Goal: Navigation & Orientation: Understand site structure

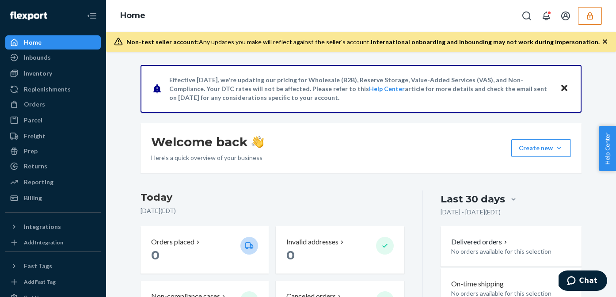
click at [588, 16] on icon "button" at bounding box center [590, 15] width 9 height 9
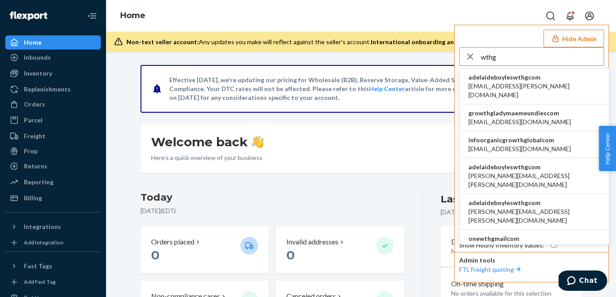
type input "wthg"
click at [546, 84] on li "adelaideboyleswthgcom adelaide.boyles@wthg.com" at bounding box center [534, 87] width 149 height 36
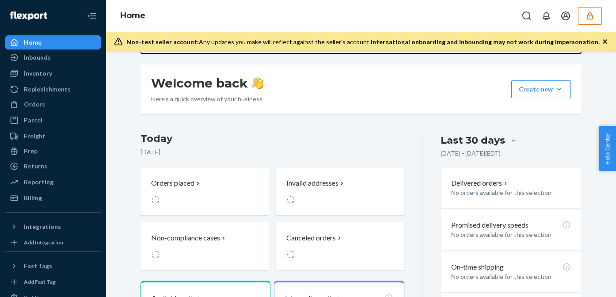
scroll to position [64, 0]
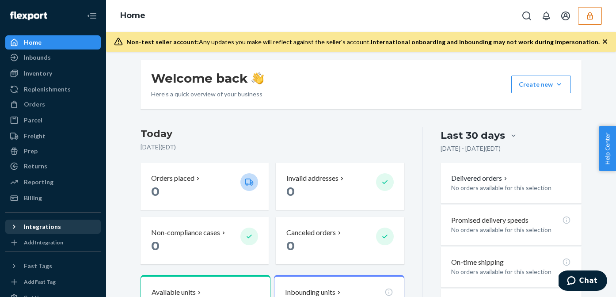
click at [14, 225] on icon at bounding box center [14, 227] width 2 height 4
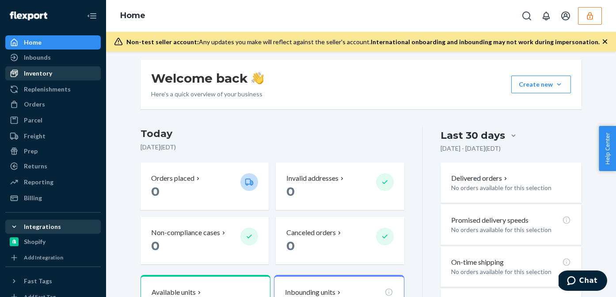
click at [35, 76] on div "Inventory" at bounding box center [38, 73] width 28 height 9
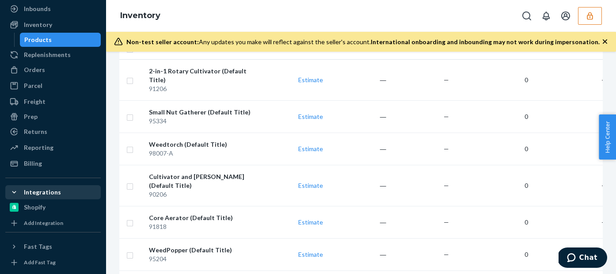
scroll to position [61, 0]
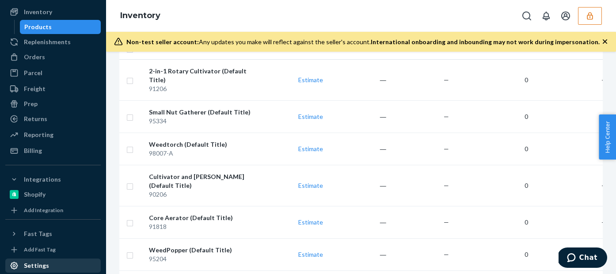
click at [36, 260] on div "Settings" at bounding box center [53, 266] width 94 height 12
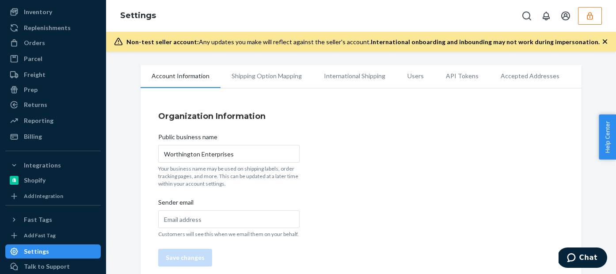
click at [405, 79] on li "Users" at bounding box center [416, 76] width 38 height 22
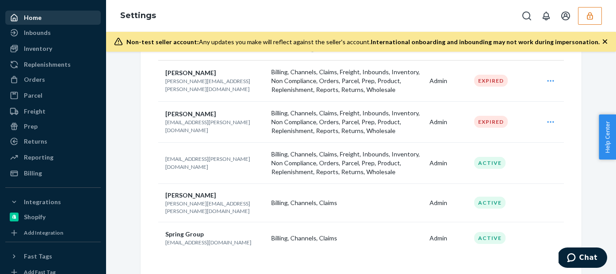
scroll to position [146, 0]
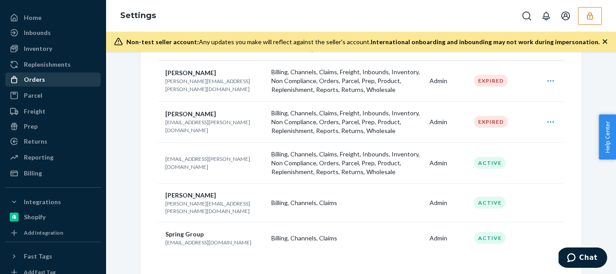
click at [42, 79] on div "Orders" at bounding box center [34, 79] width 21 height 9
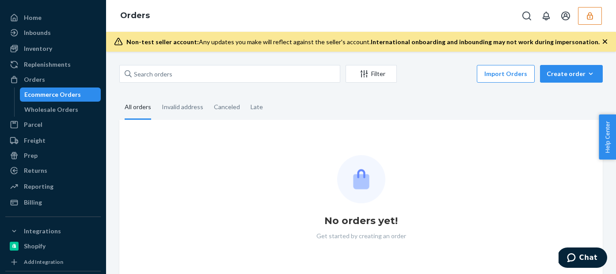
scroll to position [8, 0]
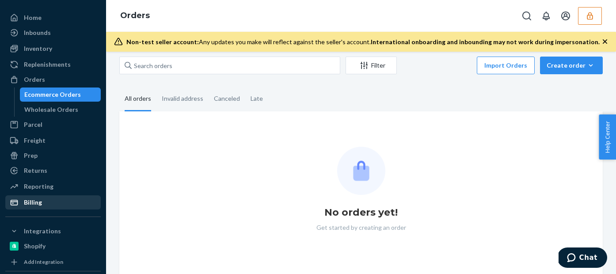
click at [67, 202] on div "Billing" at bounding box center [53, 202] width 94 height 12
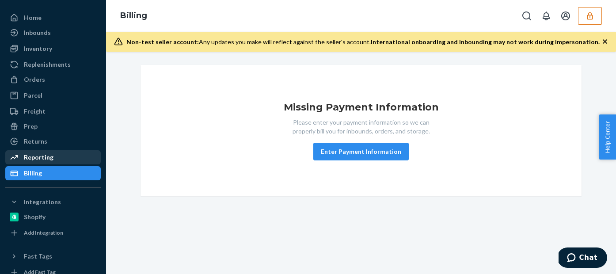
click at [36, 156] on div "Reporting" at bounding box center [39, 157] width 30 height 9
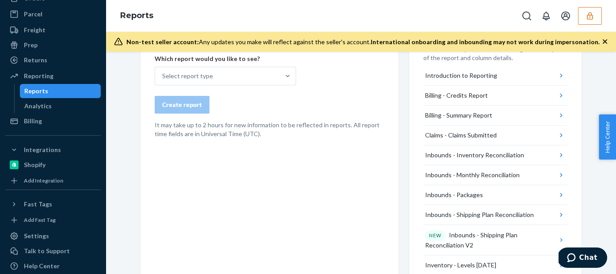
scroll to position [116, 0]
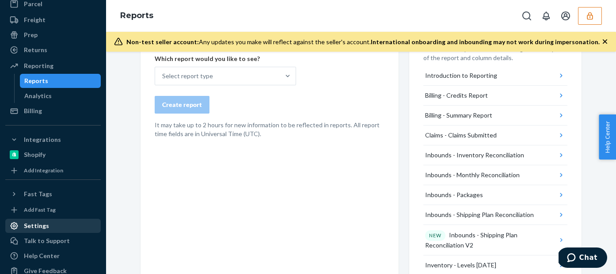
click at [39, 228] on div "Settings" at bounding box center [36, 225] width 25 height 9
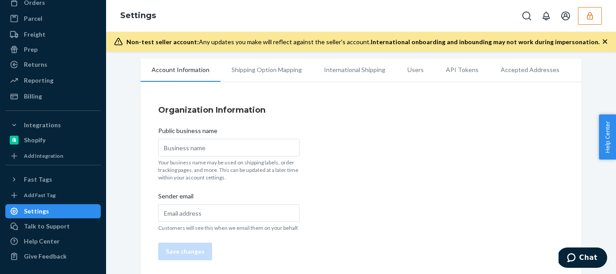
type input "Worthington Enterprises"
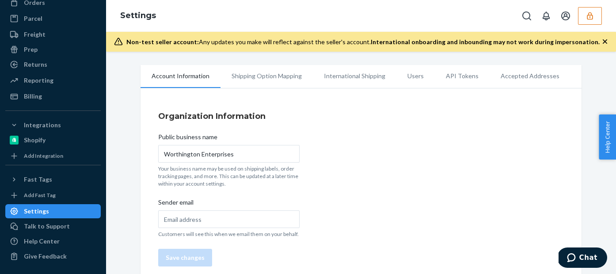
scroll to position [102, 0]
click at [412, 74] on li "Users" at bounding box center [416, 76] width 38 height 22
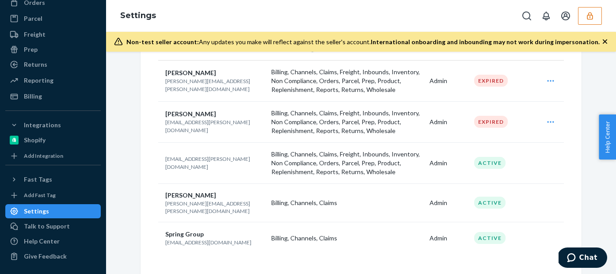
scroll to position [145, 0]
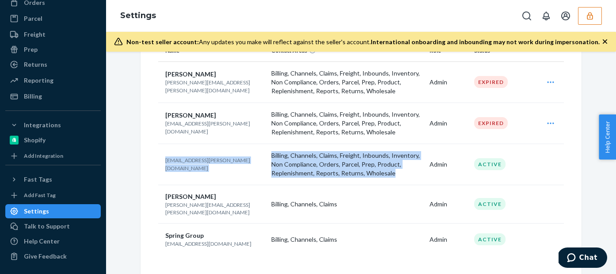
drag, startPoint x: 393, startPoint y: 176, endPoint x: 267, endPoint y: 157, distance: 127.9
click at [267, 157] on tr "adelaide.boyles@wthg.com Billing, Channels, Claims, Freight, Inbounds, Inventor…" at bounding box center [361, 164] width 406 height 41
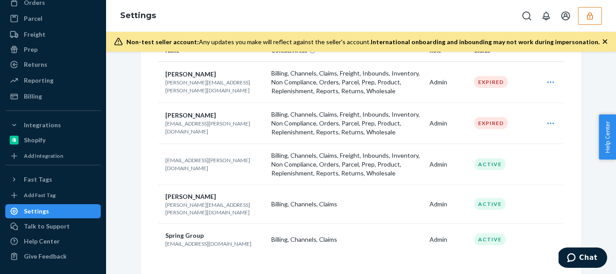
click at [122, 134] on div "Account Information Replenishment Shipping Option Mapping International Shippin…" at bounding box center [361, 101] width 497 height 362
click at [581, 15] on button "button" at bounding box center [590, 16] width 24 height 18
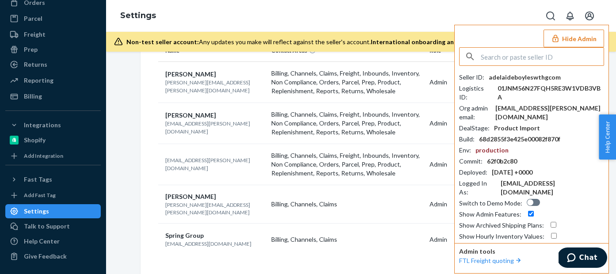
click at [569, 39] on button "Hide Admin" at bounding box center [574, 39] width 61 height 18
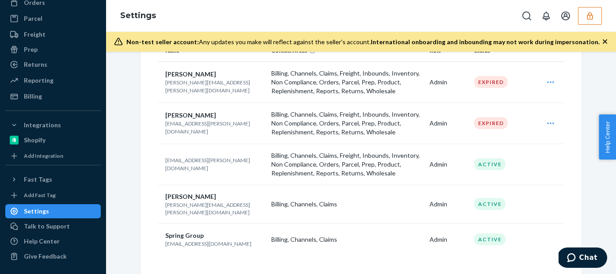
click at [588, 15] on icon "button" at bounding box center [590, 16] width 6 height 8
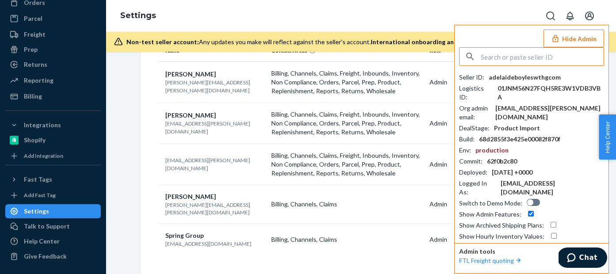
click at [575, 41] on button "Hide Admin" at bounding box center [574, 39] width 61 height 18
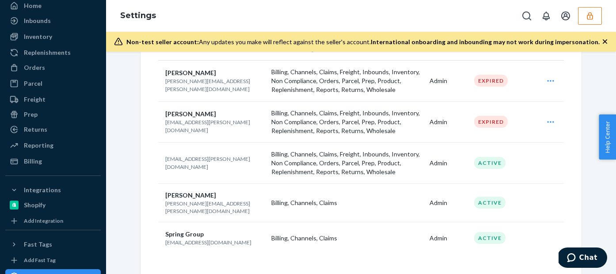
scroll to position [0, 0]
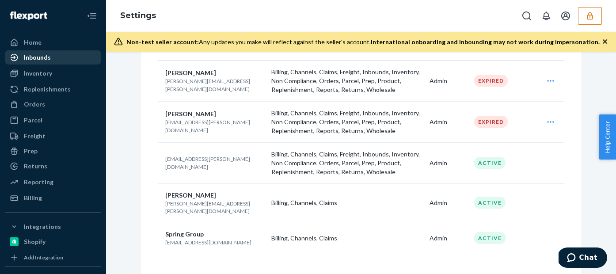
click at [38, 54] on div "Inbounds" at bounding box center [37, 57] width 27 height 9
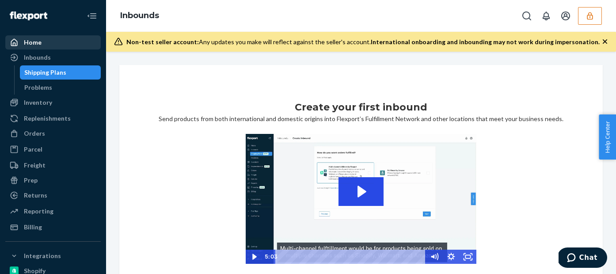
click at [51, 45] on div "Home" at bounding box center [53, 42] width 94 height 12
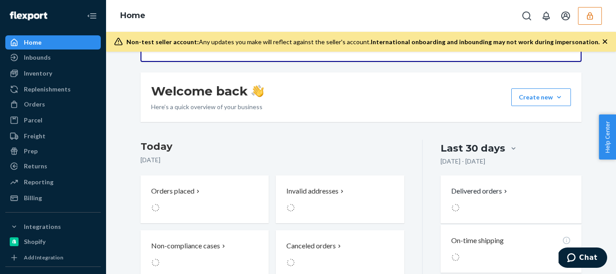
scroll to position [52, 0]
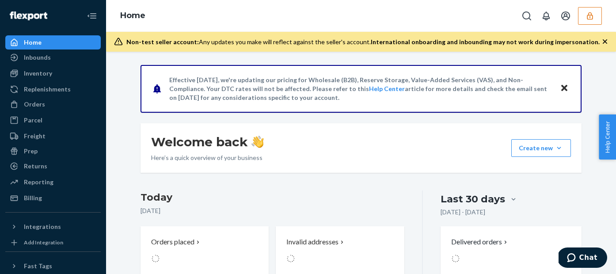
click at [586, 13] on icon "button" at bounding box center [590, 15] width 9 height 9
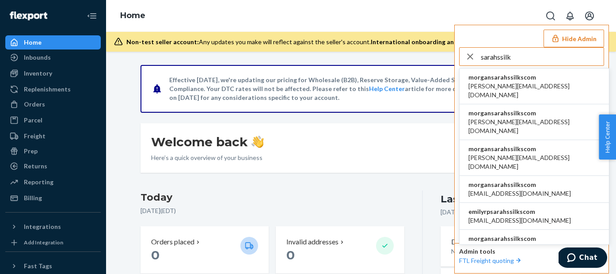
type input "sarahssilk"
click at [508, 80] on span "morgansarahssilkscom" at bounding box center [535, 77] width 132 height 9
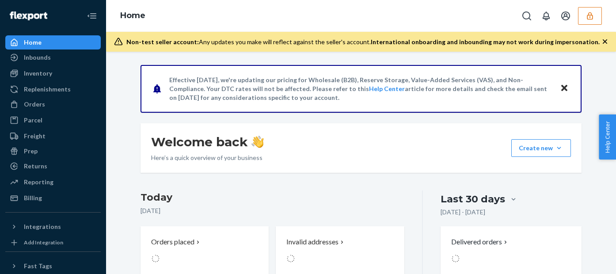
click at [590, 12] on icon "button" at bounding box center [590, 15] width 9 height 9
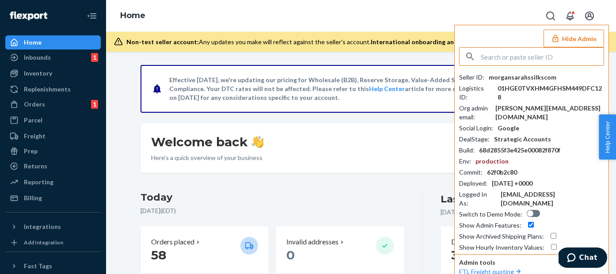
click at [532, 210] on div at bounding box center [533, 213] width 13 height 7
checkbox input "true"
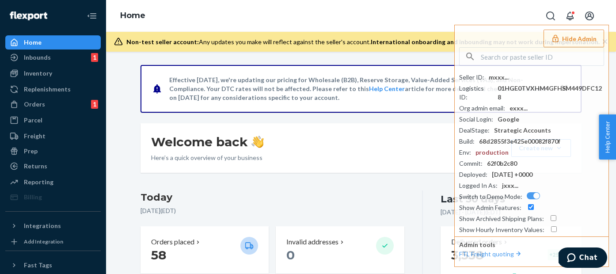
click at [575, 40] on button "Hide Admin" at bounding box center [574, 39] width 61 height 18
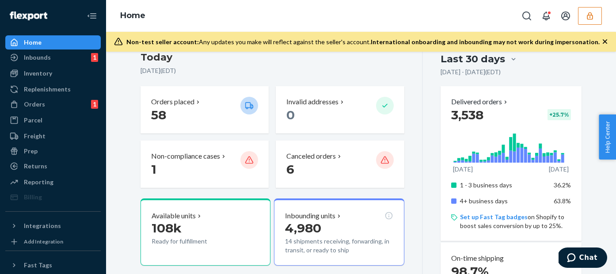
scroll to position [141, 0]
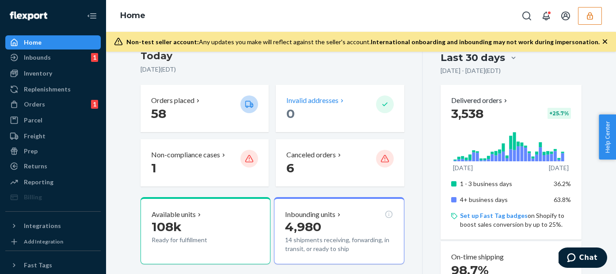
click at [332, 95] on p "Invalid addresses" at bounding box center [312, 100] width 52 height 10
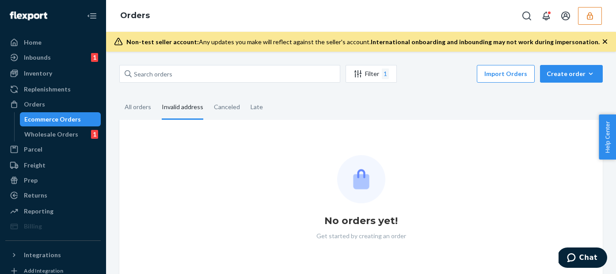
scroll to position [8, 0]
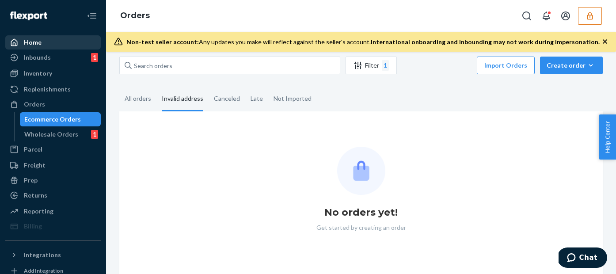
click at [74, 37] on div "Home" at bounding box center [53, 42] width 94 height 12
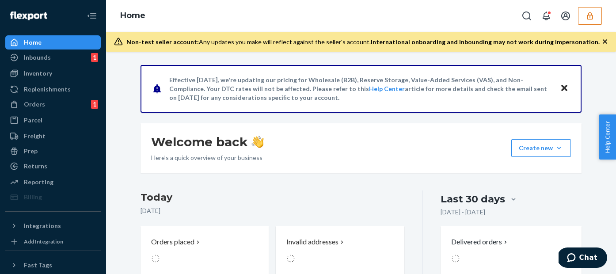
scroll to position [121, 0]
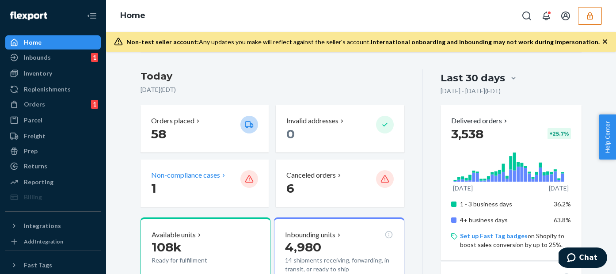
click at [204, 175] on p "Non-compliance cases" at bounding box center [185, 175] width 69 height 10
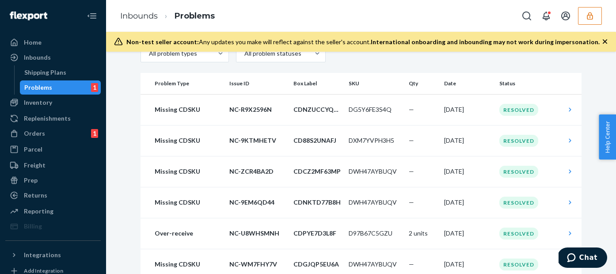
scroll to position [43, 0]
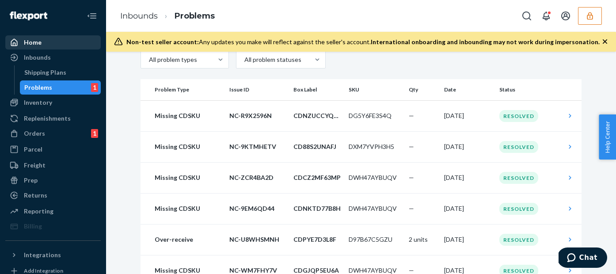
click at [44, 44] on div "Home" at bounding box center [53, 42] width 94 height 12
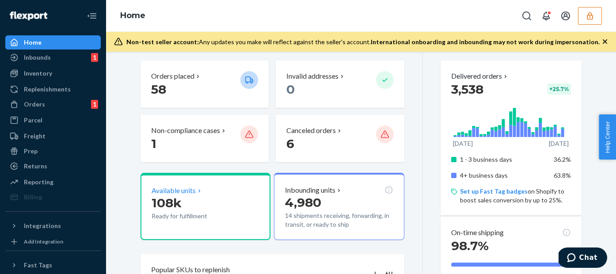
scroll to position [158, 0]
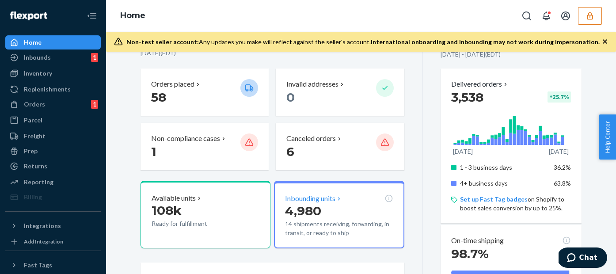
click at [308, 196] on p "Inbounding units" at bounding box center [310, 199] width 50 height 10
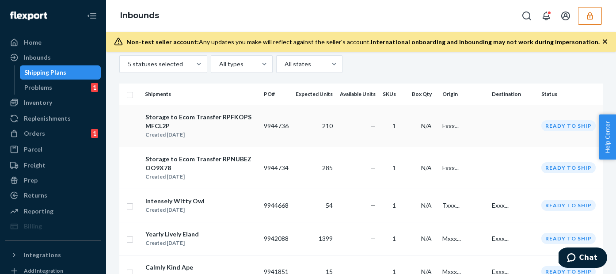
scroll to position [44, 0]
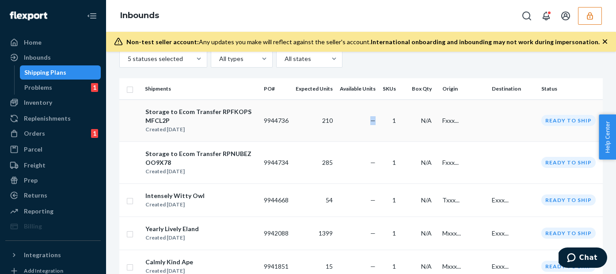
click at [376, 122] on td "—" at bounding box center [357, 120] width 43 height 42
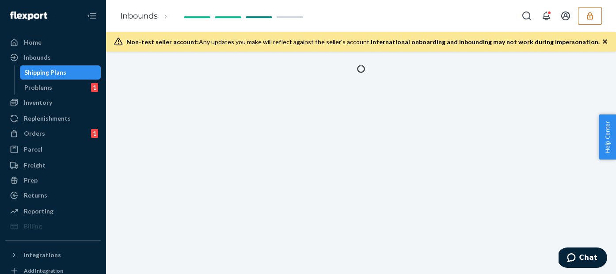
click at [52, 73] on div "Shipping Plans" at bounding box center [45, 72] width 42 height 9
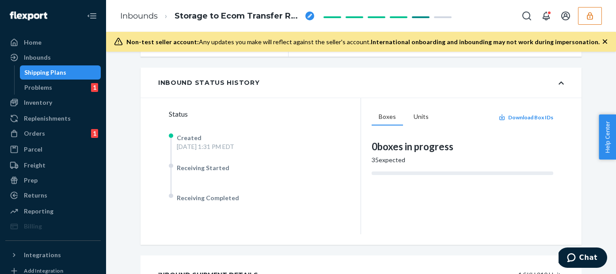
scroll to position [176, 0]
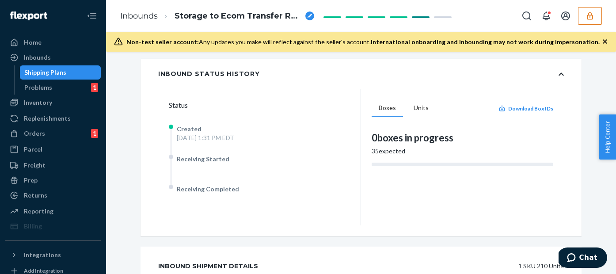
drag, startPoint x: 458, startPoint y: 140, endPoint x: 372, endPoint y: 140, distance: 85.8
click at [372, 140] on div "0 boxes in progress" at bounding box center [463, 138] width 182 height 14
click at [418, 108] on button "Units" at bounding box center [421, 108] width 29 height 17
click at [415, 134] on div "0 units in progress" at bounding box center [463, 138] width 182 height 14
click at [389, 107] on button "Boxes" at bounding box center [387, 108] width 31 height 17
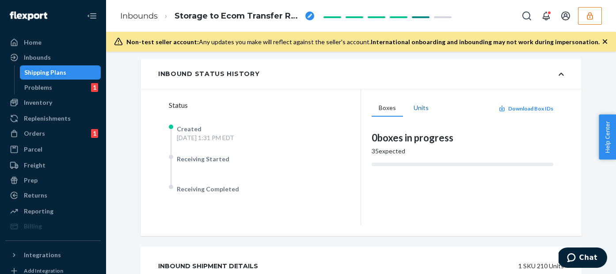
click at [416, 106] on button "Units" at bounding box center [421, 108] width 29 height 17
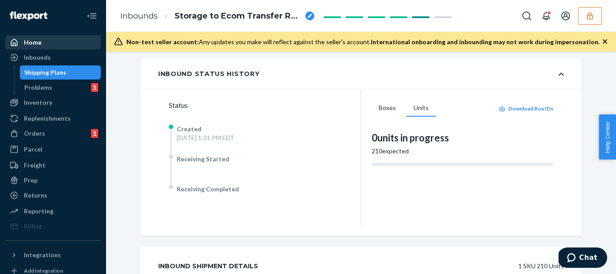
click at [49, 38] on div "Home" at bounding box center [53, 42] width 94 height 12
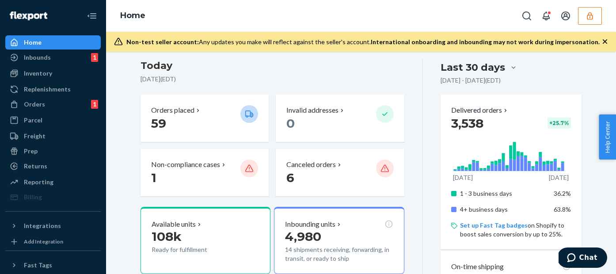
scroll to position [134, 0]
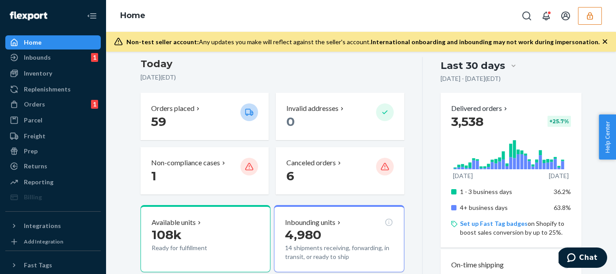
click at [506, 65] on div at bounding box center [514, 65] width 16 height 9
click at [461, 66] on input "Last 30 days" at bounding box center [461, 66] width 0 height 0
click at [492, 69] on div "Last 30 days" at bounding box center [473, 66] width 65 height 14
click at [461, 66] on input "0 results available. Select is focused , press Down to open the menu, Last 30 d…" at bounding box center [461, 66] width 0 height 0
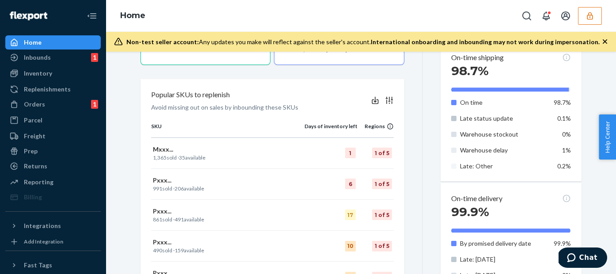
scroll to position [325, 0]
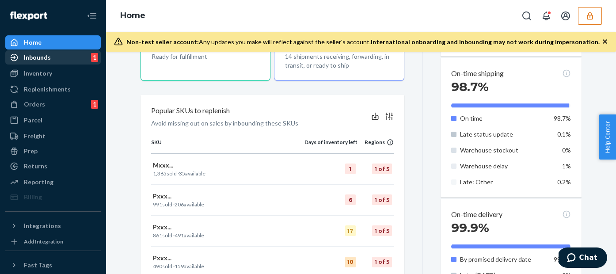
click at [53, 58] on div "Inbounds 1" at bounding box center [53, 57] width 94 height 12
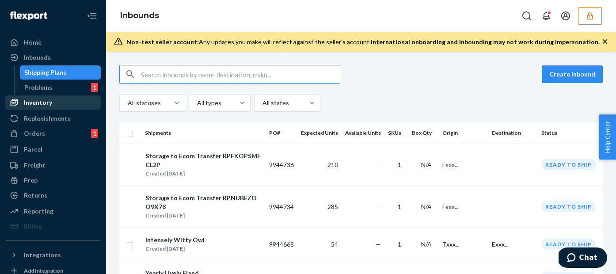
click at [56, 104] on div "Inventory" at bounding box center [53, 102] width 94 height 12
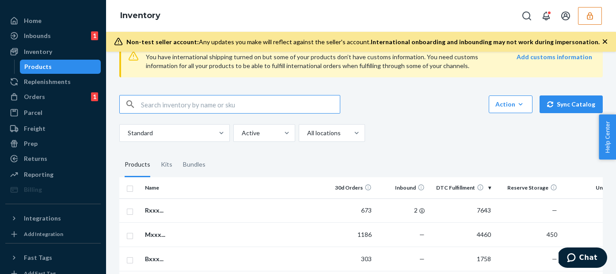
scroll to position [44, 0]
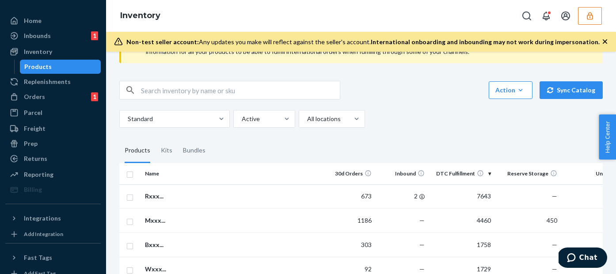
click at [588, 13] on icon "button" at bounding box center [590, 15] width 9 height 9
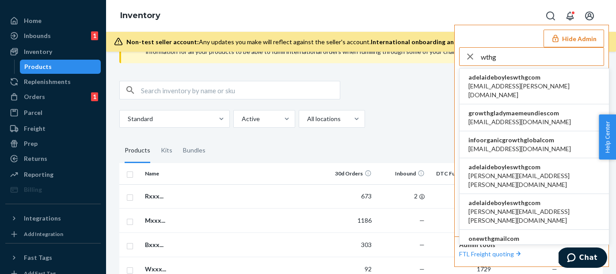
type input "wthg"
click at [545, 81] on li "adelaideboyleswthgcom adelaide.boyles@wthg.com" at bounding box center [534, 87] width 149 height 36
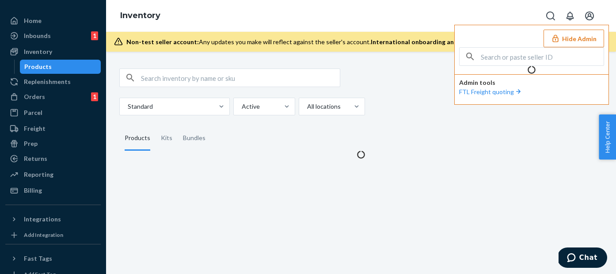
scroll to position [0, 0]
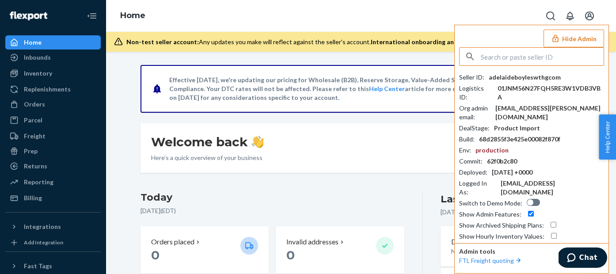
click at [580, 37] on button "Hide Admin" at bounding box center [574, 39] width 61 height 18
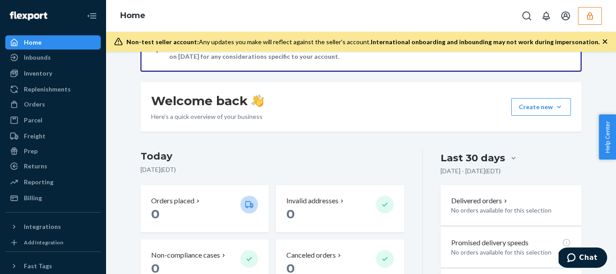
scroll to position [53, 0]
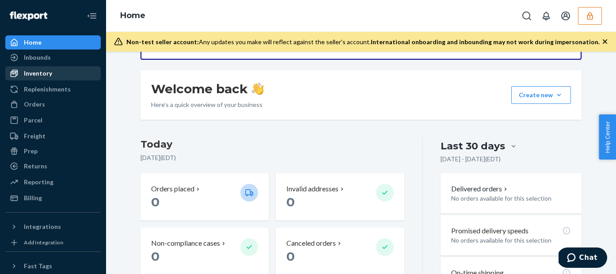
click at [58, 75] on div "Inventory" at bounding box center [53, 73] width 94 height 12
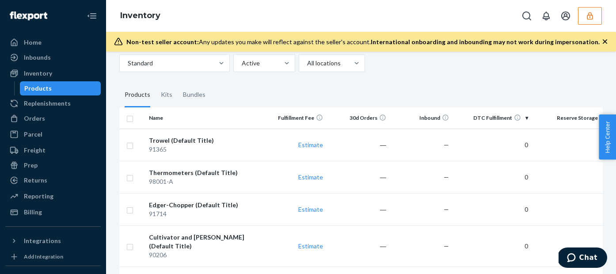
scroll to position [46, 0]
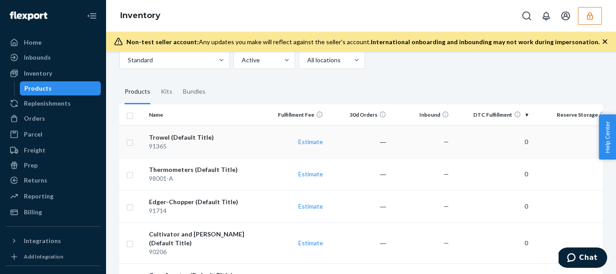
click at [264, 137] on td "Estimate" at bounding box center [295, 142] width 63 height 32
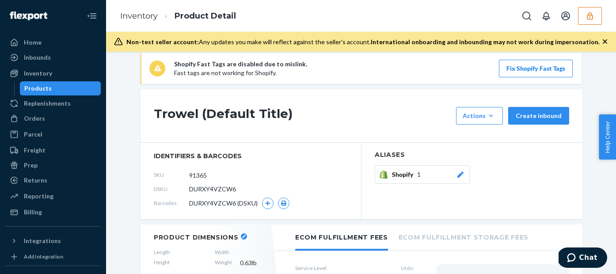
scroll to position [16, 0]
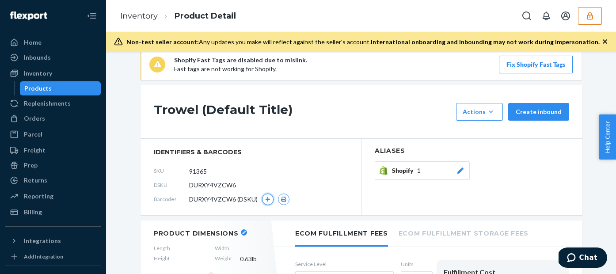
click at [266, 199] on icon "button" at bounding box center [268, 199] width 5 height 5
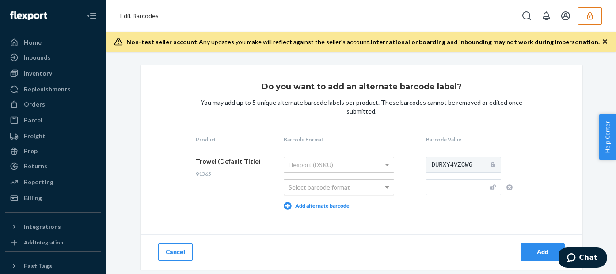
click at [328, 192] on div "Select barcode format" at bounding box center [339, 187] width 110 height 15
click at [441, 185] on input "text" at bounding box center [463, 187] width 75 height 16
click at [507, 188] on icon "button" at bounding box center [510, 187] width 6 height 6
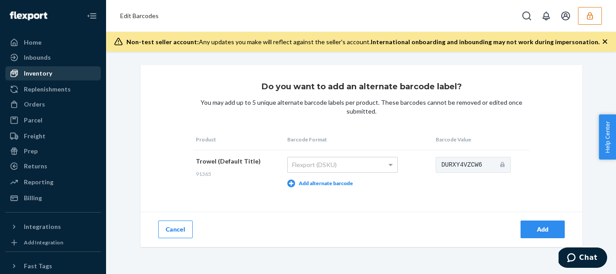
click at [31, 75] on div "Inventory" at bounding box center [38, 73] width 28 height 9
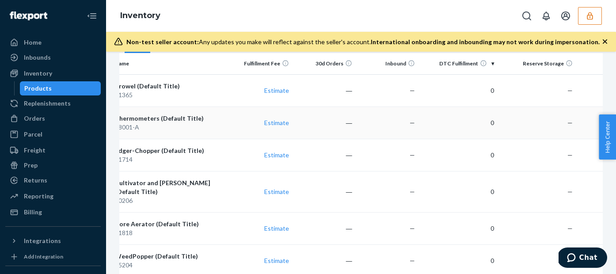
scroll to position [0, 35]
click at [36, 104] on div "Replenishments" at bounding box center [47, 103] width 47 height 9
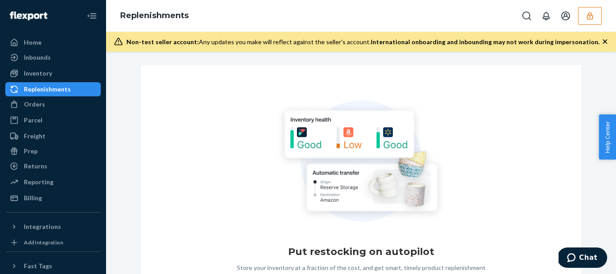
scroll to position [61, 0]
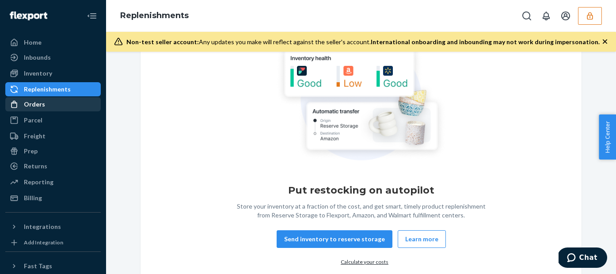
click at [48, 104] on div "Orders" at bounding box center [53, 104] width 94 height 12
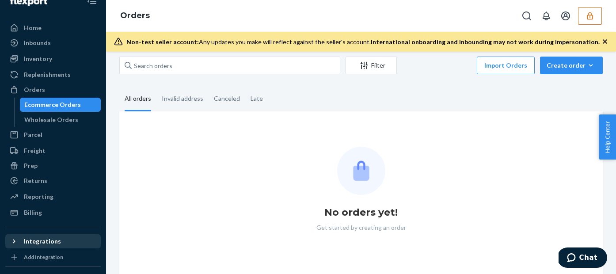
scroll to position [23, 0]
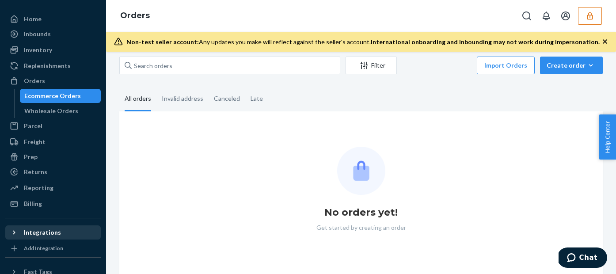
click at [14, 231] on icon at bounding box center [14, 232] width 9 height 9
click at [568, 70] on button "Create order Ecommerce order Removal order" at bounding box center [571, 66] width 63 height 18
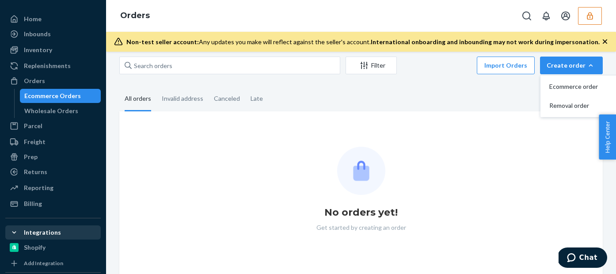
click at [468, 104] on fieldset "All orders Invalid address Canceled Late" at bounding box center [361, 99] width 484 height 24
click at [194, 101] on div "Invalid address" at bounding box center [183, 99] width 42 height 24
click at [157, 87] on input "Invalid address" at bounding box center [157, 87] width 0 height 0
click at [229, 100] on div "Canceled" at bounding box center [227, 99] width 26 height 24
click at [209, 87] on input "Canceled" at bounding box center [209, 87] width 0 height 0
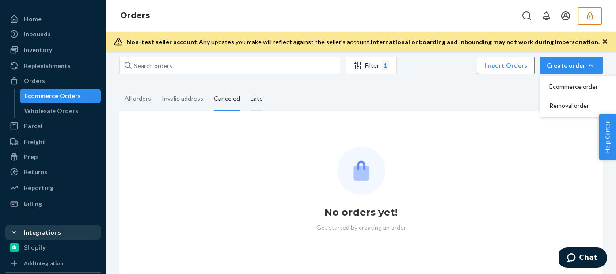
click at [253, 99] on div "Late" at bounding box center [257, 99] width 12 height 24
click at [245, 87] on input "Late" at bounding box center [245, 87] width 0 height 0
click at [43, 109] on div "Wholesale Orders" at bounding box center [51, 111] width 54 height 9
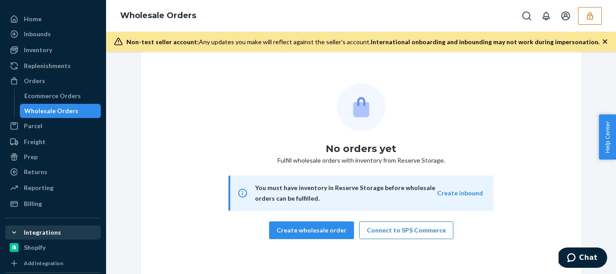
scroll to position [16, 0]
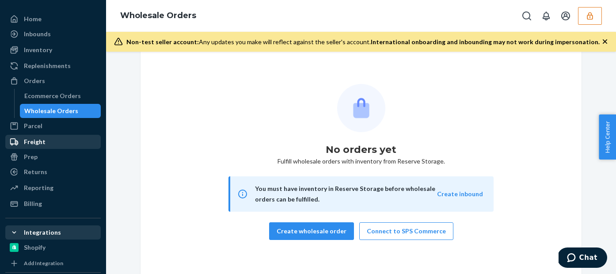
click at [50, 143] on div "Freight" at bounding box center [53, 142] width 94 height 12
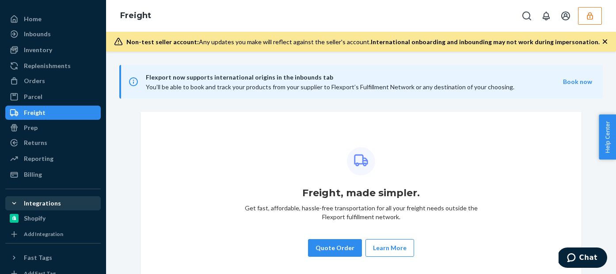
scroll to position [28, 0]
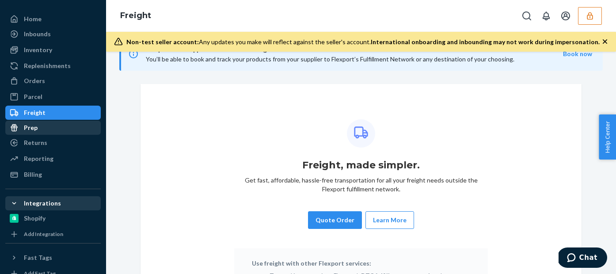
click at [53, 132] on div "Prep" at bounding box center [53, 128] width 94 height 12
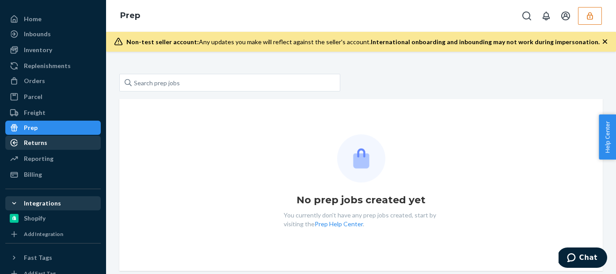
click at [61, 143] on div "Returns" at bounding box center [53, 143] width 94 height 12
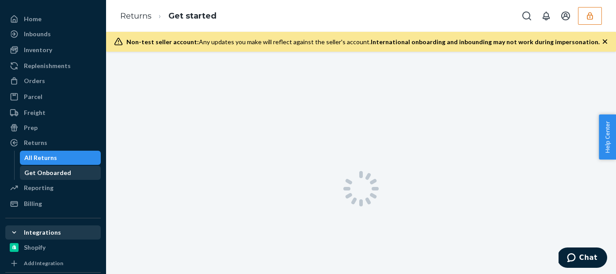
click at [60, 177] on div "Get Onboarded" at bounding box center [61, 173] width 80 height 12
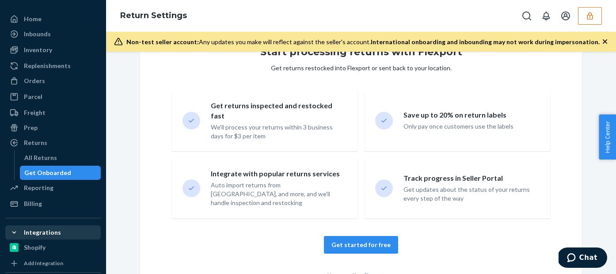
scroll to position [95, 0]
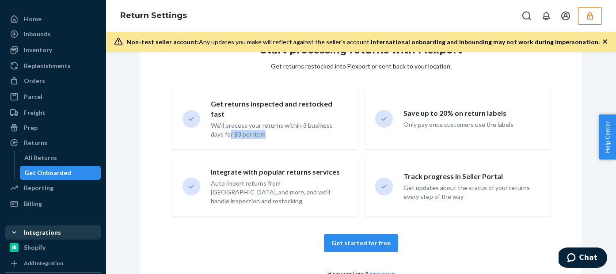
drag, startPoint x: 267, startPoint y: 131, endPoint x: 231, endPoint y: 130, distance: 35.4
click at [231, 130] on div "We'll process your returns within 3 business days for $3 per item" at bounding box center [276, 130] width 131 height 18
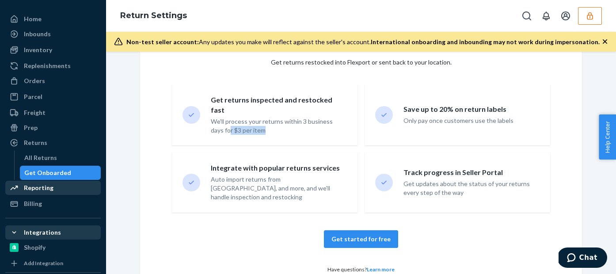
click at [38, 191] on div "Reporting" at bounding box center [39, 187] width 30 height 9
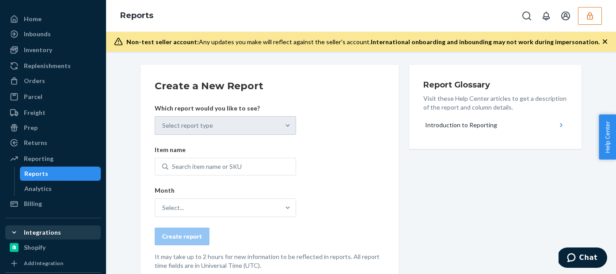
scroll to position [22, 0]
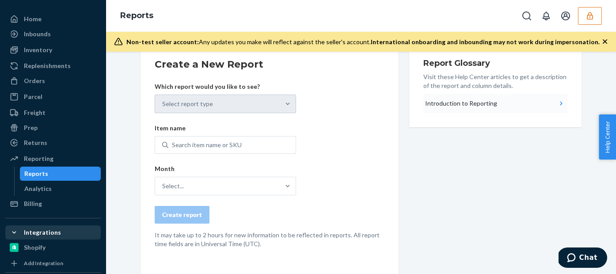
click at [454, 104] on div "Introduction to Reporting" at bounding box center [461, 103] width 72 height 9
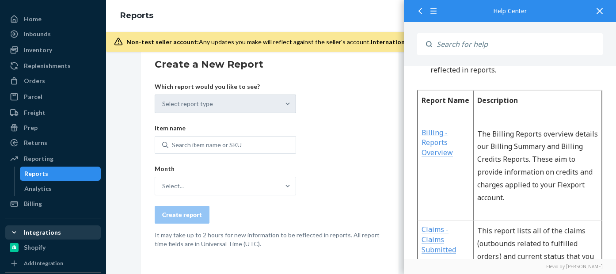
scroll to position [140, 0]
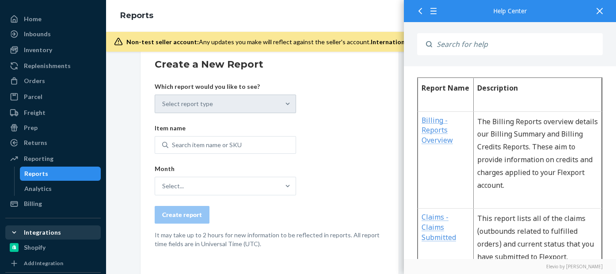
click at [603, 8] on icon at bounding box center [600, 11] width 6 height 6
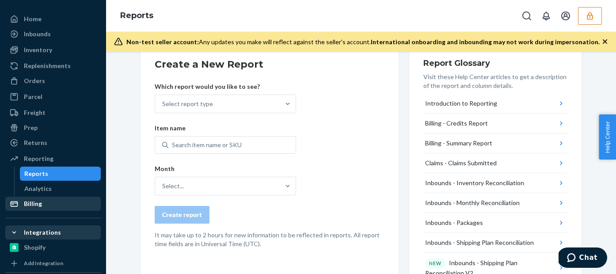
click at [34, 207] on div "Billing" at bounding box center [33, 203] width 18 height 9
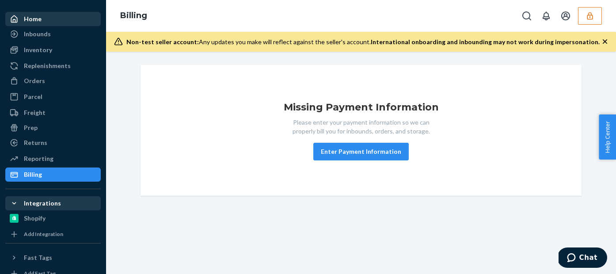
click at [42, 22] on div "Home" at bounding box center [53, 19] width 94 height 12
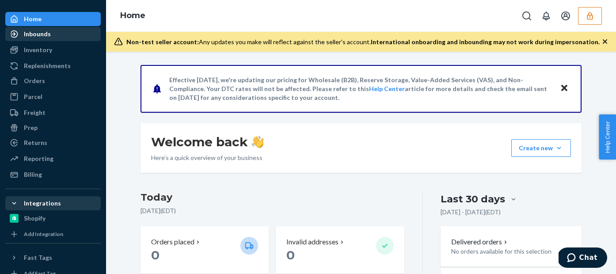
click at [35, 33] on div "Inbounds" at bounding box center [37, 34] width 27 height 9
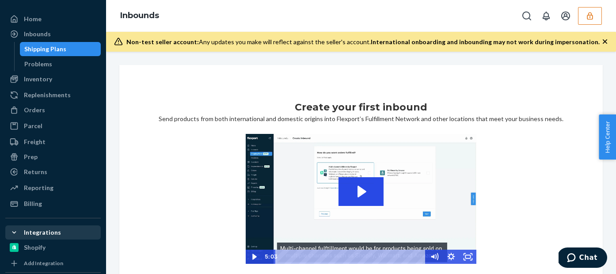
click at [46, 50] on div "Shipping Plans" at bounding box center [45, 49] width 42 height 9
